Goal: Entertainment & Leisure: Consume media (video, audio)

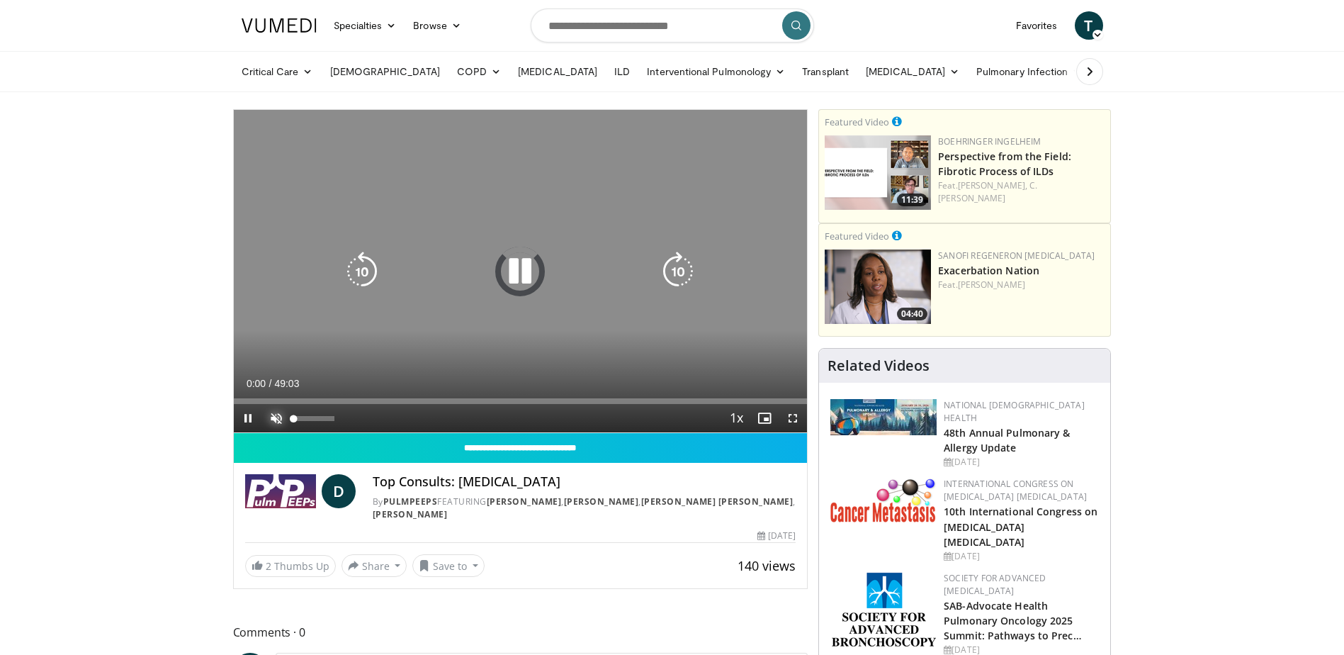
click at [270, 414] on span "Video Player" at bounding box center [276, 418] width 28 height 28
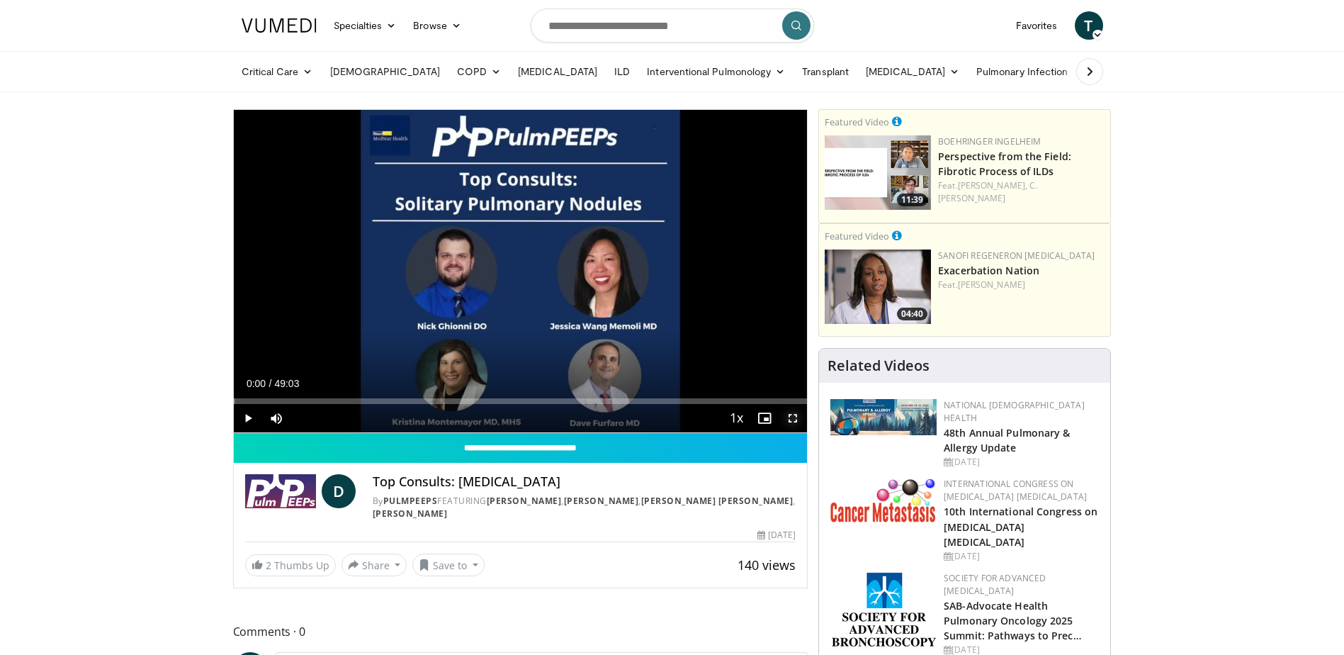
click at [798, 417] on span "Video Player" at bounding box center [793, 418] width 28 height 28
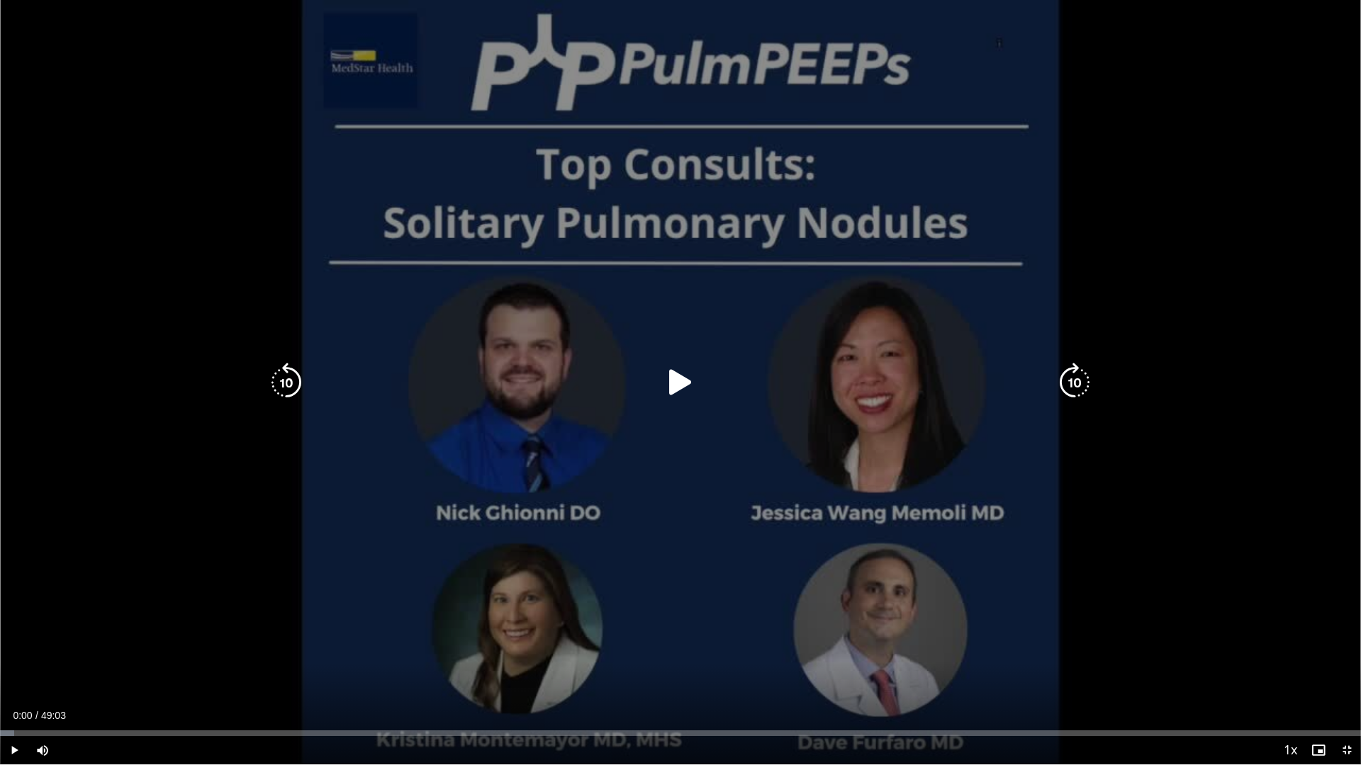
click at [680, 373] on icon "Video Player" at bounding box center [681, 383] width 40 height 40
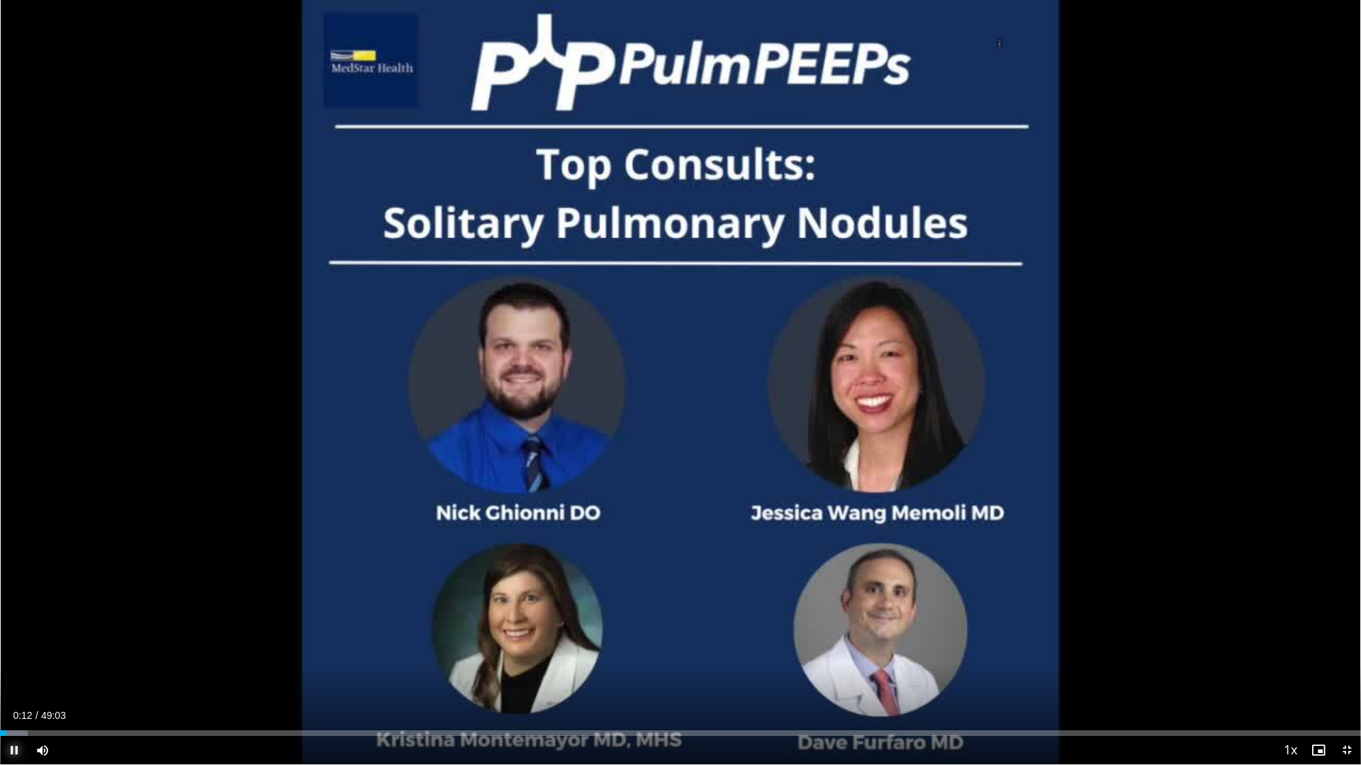
click at [16, 654] on span "Video Player" at bounding box center [14, 750] width 28 height 28
click at [1343, 654] on span "Video Player" at bounding box center [1346, 750] width 28 height 28
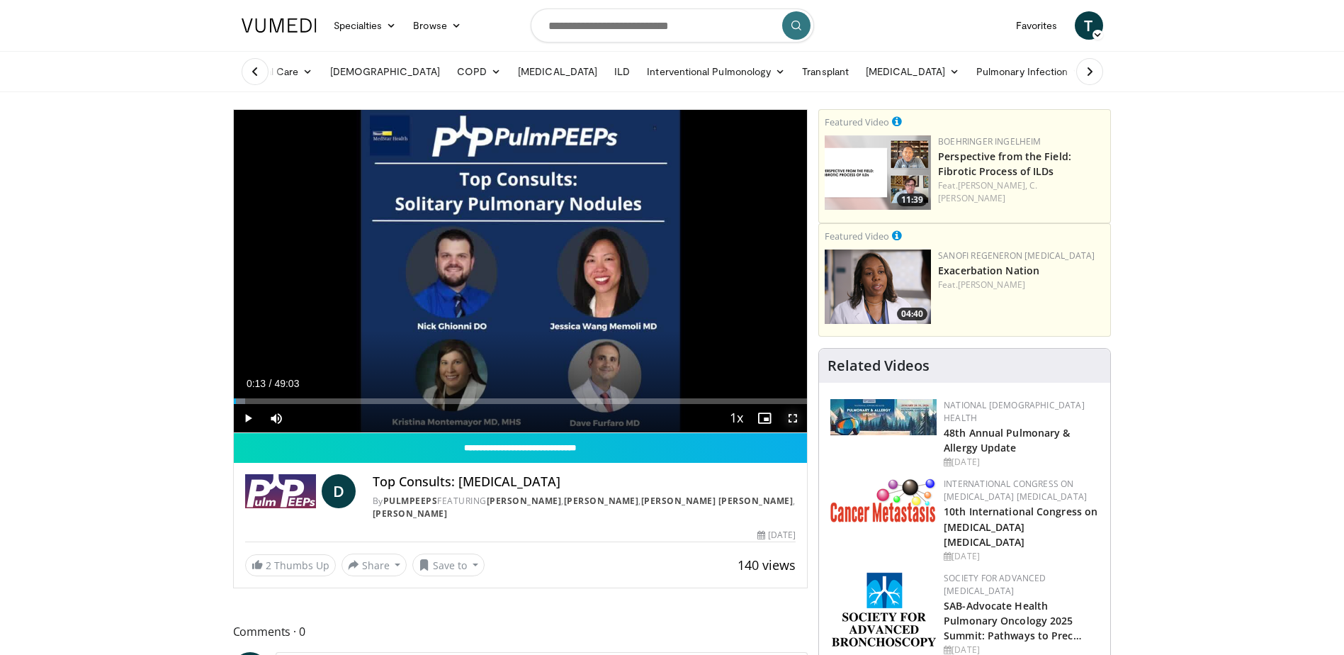
click at [796, 420] on span "Video Player" at bounding box center [793, 418] width 28 height 28
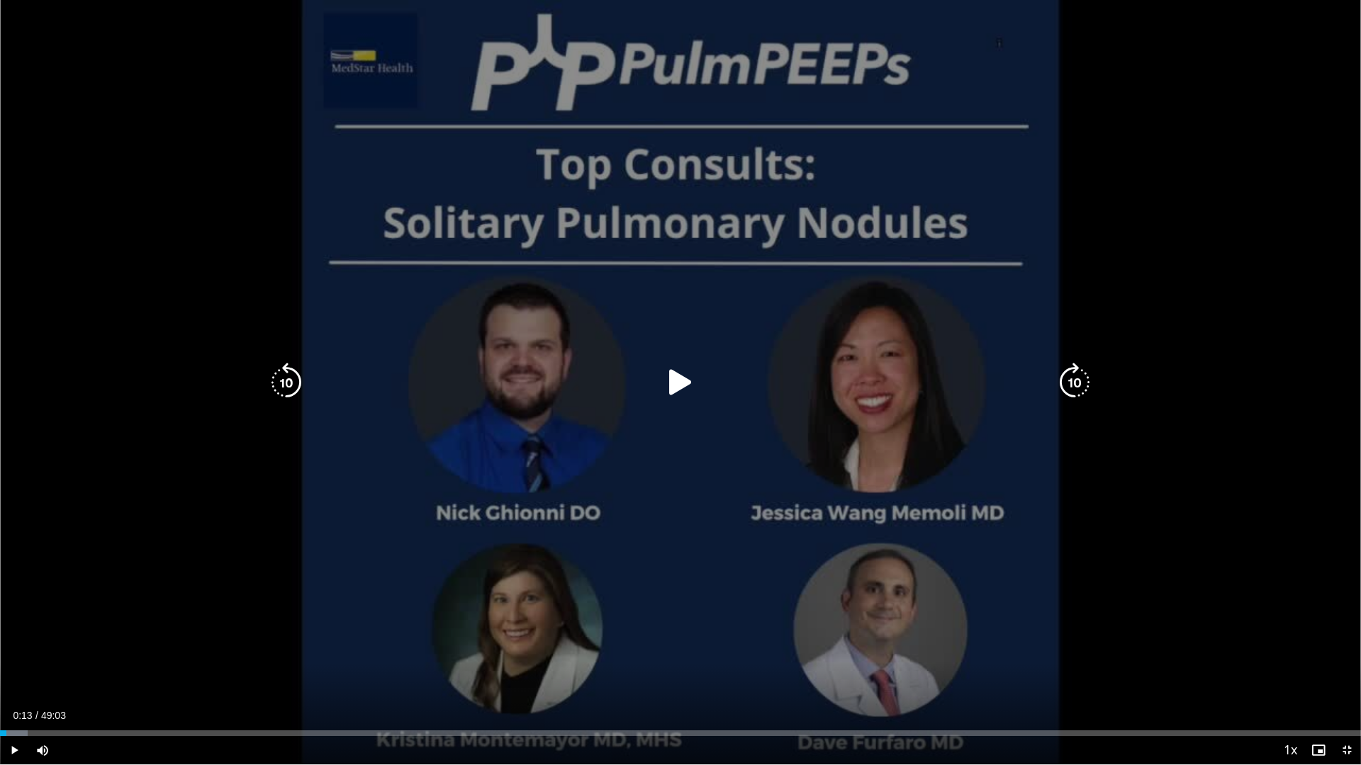
click at [673, 376] on icon "Video Player" at bounding box center [681, 383] width 40 height 40
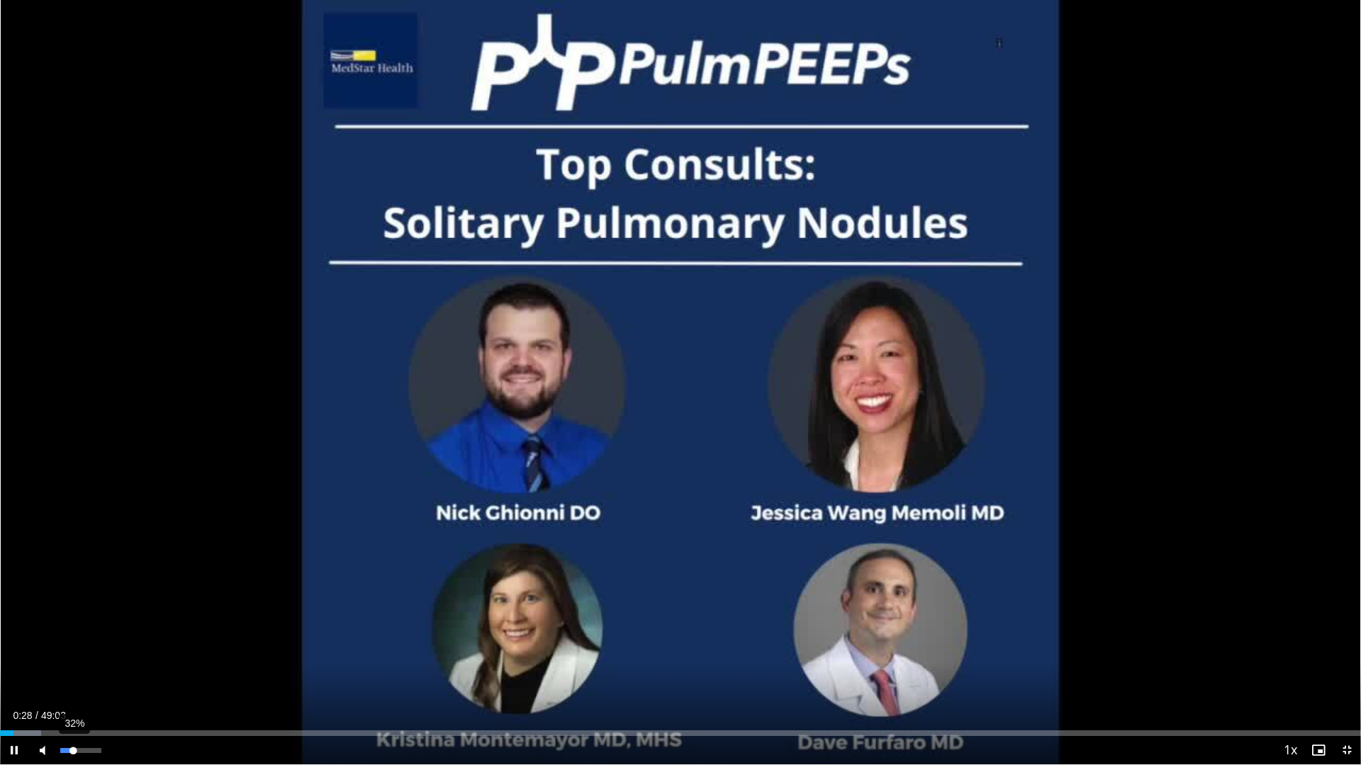
drag, startPoint x: 97, startPoint y: 751, endPoint x: 73, endPoint y: 754, distance: 24.4
click at [73, 654] on div "Volume Level" at bounding box center [66, 750] width 13 height 5
click at [1342, 654] on span "Video Player" at bounding box center [1346, 750] width 28 height 28
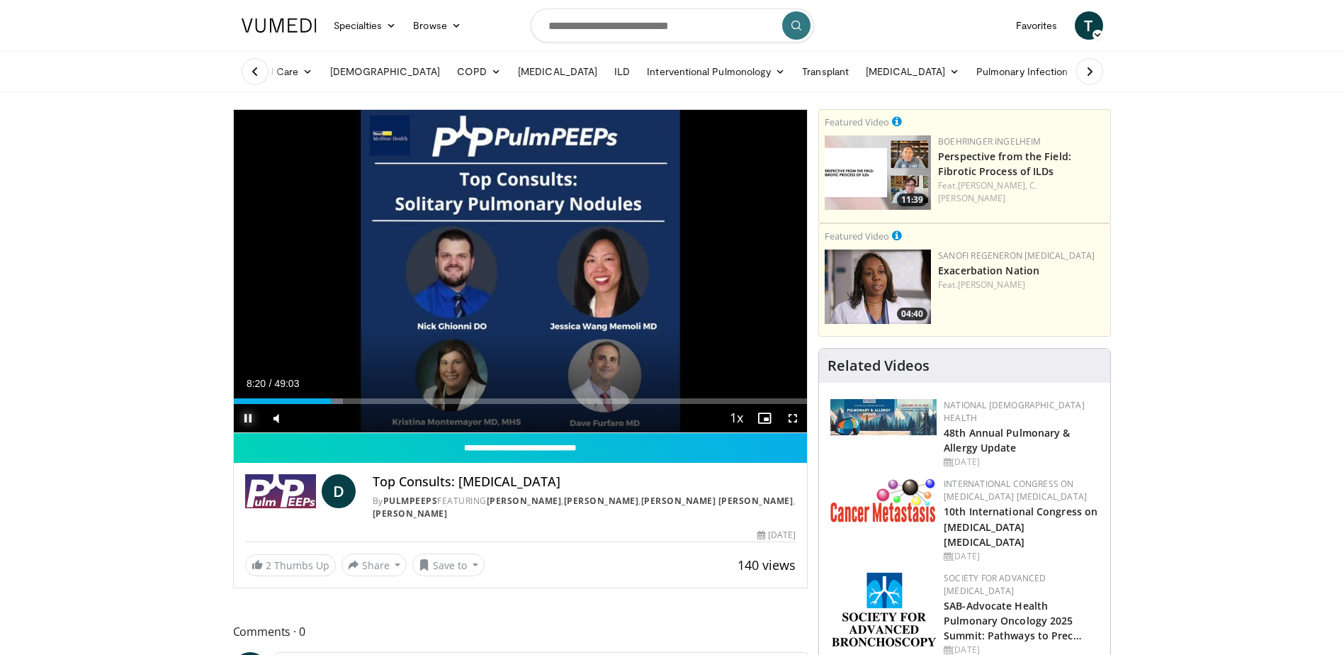
click at [242, 418] on span "Video Player" at bounding box center [248, 418] width 28 height 28
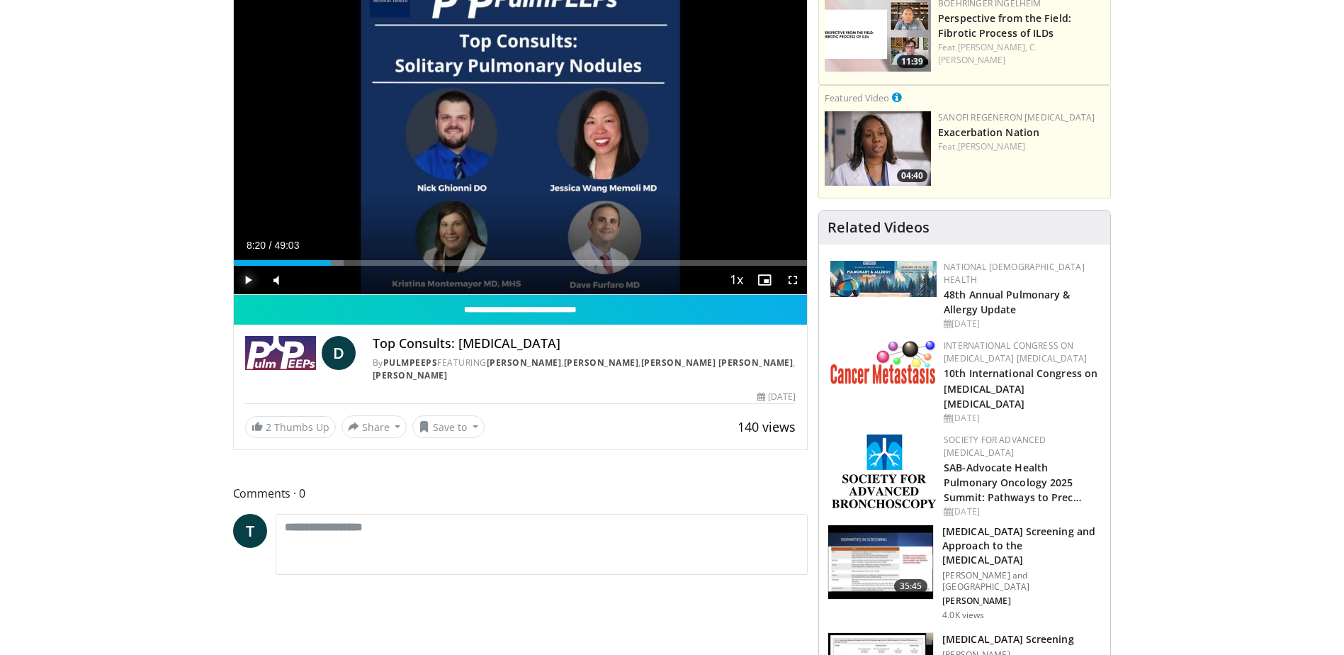
scroll to position [213, 0]
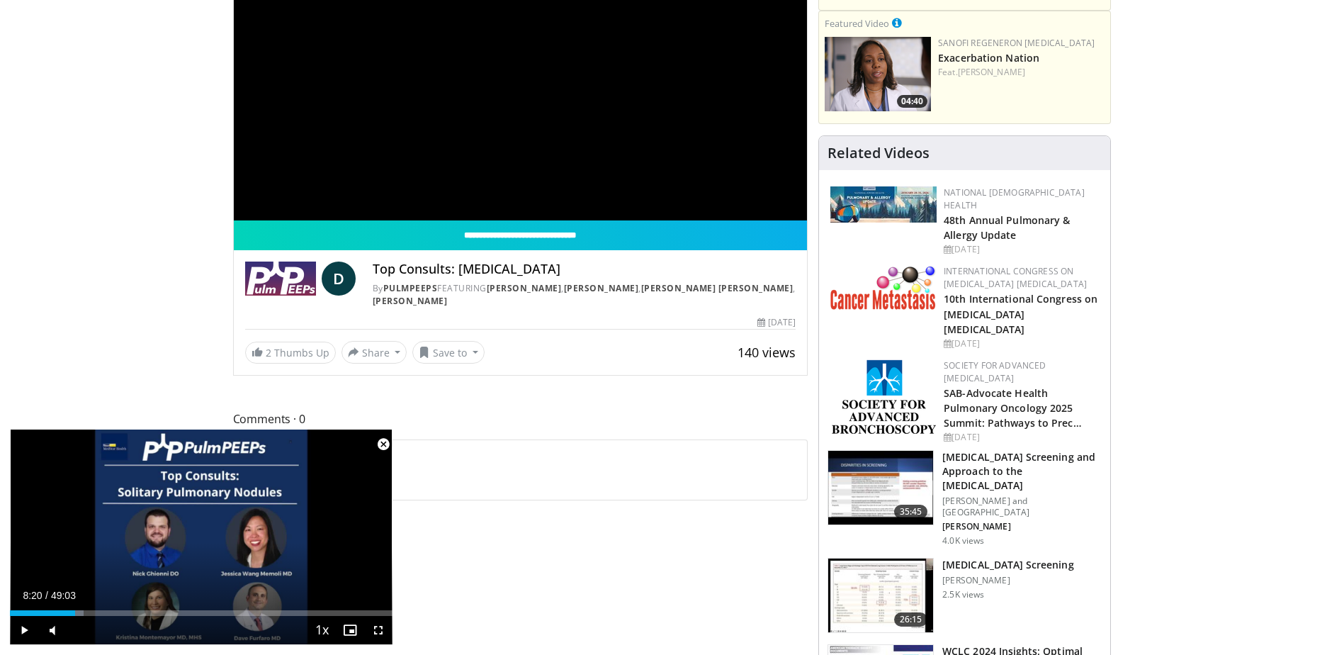
click at [384, 447] on span "Video Player" at bounding box center [383, 444] width 28 height 28
